Goal: Transaction & Acquisition: Purchase product/service

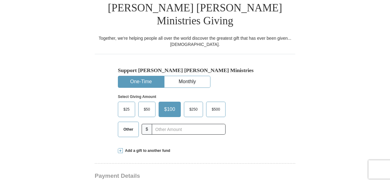
scroll to position [188, 0]
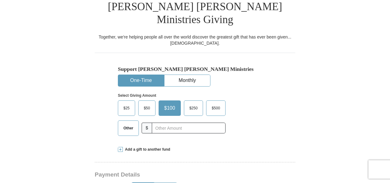
click at [144, 104] on span "$50" at bounding box center [147, 108] width 12 height 9
click at [0, 0] on input "$50" at bounding box center [0, 0] width 0 height 0
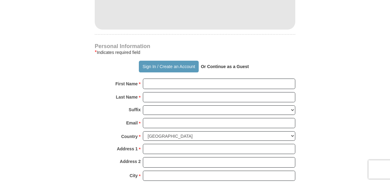
scroll to position [435, 0]
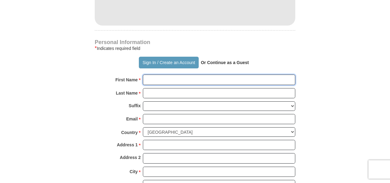
click at [158, 75] on input "First Name *" at bounding box center [219, 80] width 152 height 10
type input "Temitope"
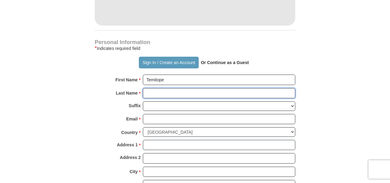
type input "Alabi"
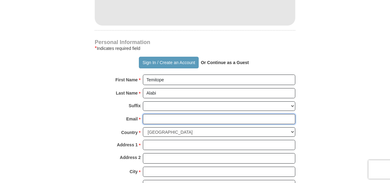
type input "[EMAIL_ADDRESS][DOMAIN_NAME]"
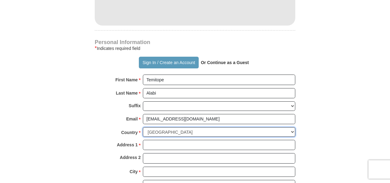
select select "NG"
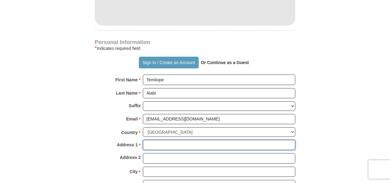
type input "Block D37, FLAT 292 PLT 43 Birnin Kebbi Cres. Garki 2"
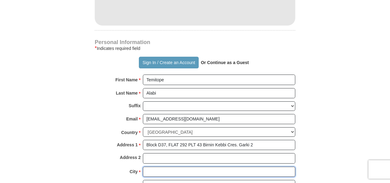
type input "Abuja"
type input "9000424"
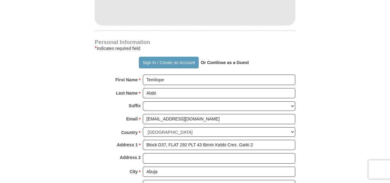
type input "07068719377"
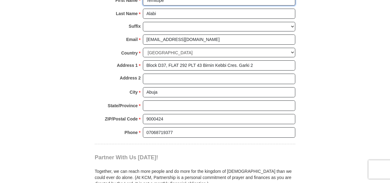
scroll to position [515, 0]
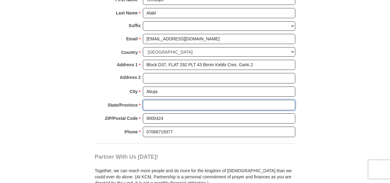
click at [154, 100] on input "State/Province *" at bounding box center [219, 105] width 152 height 10
type input "Abuja"
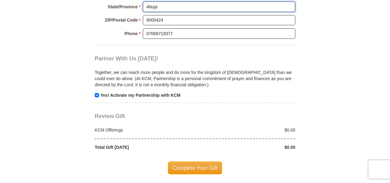
scroll to position [613, 0]
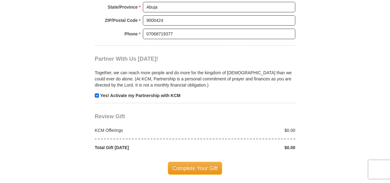
click at [288, 127] on div "$0.00" at bounding box center [247, 130] width 104 height 6
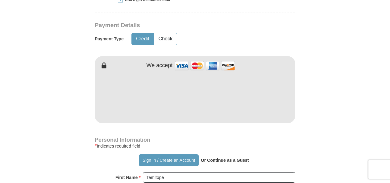
scroll to position [336, 0]
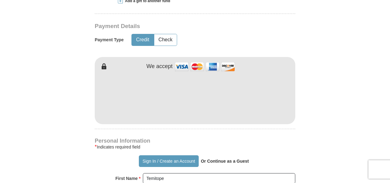
click at [77, 131] on form "Already have an account? Sign in for faster giving. Don't have an account? Crea…" at bounding box center [195, 103] width 352 height 775
click at [77, 140] on form "Already have an account? Sign in for faster giving. Don't have an account? Crea…" at bounding box center [195, 103] width 352 height 775
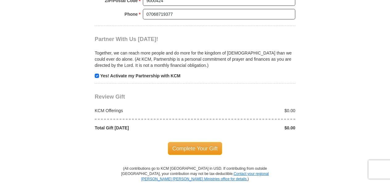
scroll to position [633, 0]
click at [188, 142] on span "Complete Your Gift" at bounding box center [195, 148] width 55 height 13
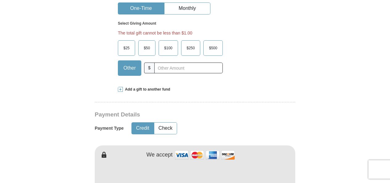
scroll to position [259, 0]
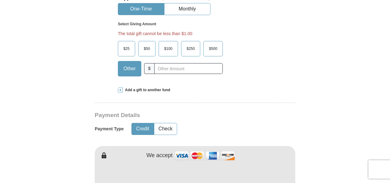
click at [146, 44] on span "$50" at bounding box center [147, 48] width 12 height 9
click at [0, 0] on input "$50" at bounding box center [0, 0] width 0 height 0
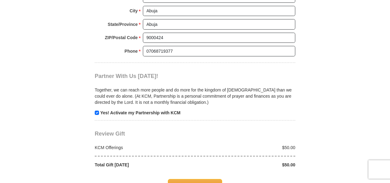
scroll to position [623, 0]
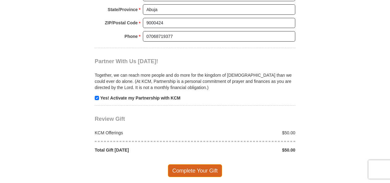
click at [193, 164] on span "Complete Your Gift" at bounding box center [195, 170] width 55 height 13
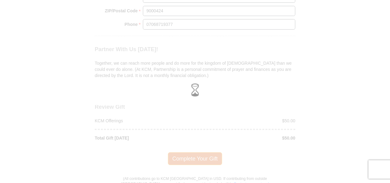
scroll to position [611, 0]
